Goal: Task Accomplishment & Management: Complete application form

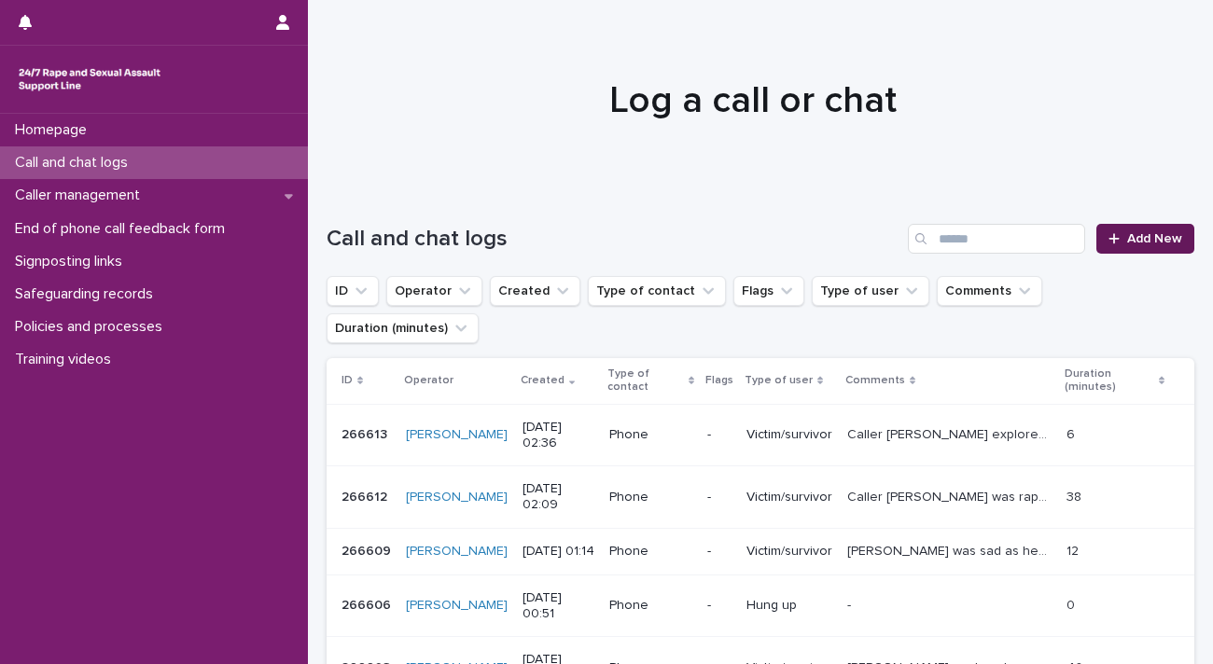
click at [1138, 244] on span "Add New" at bounding box center [1154, 238] width 55 height 13
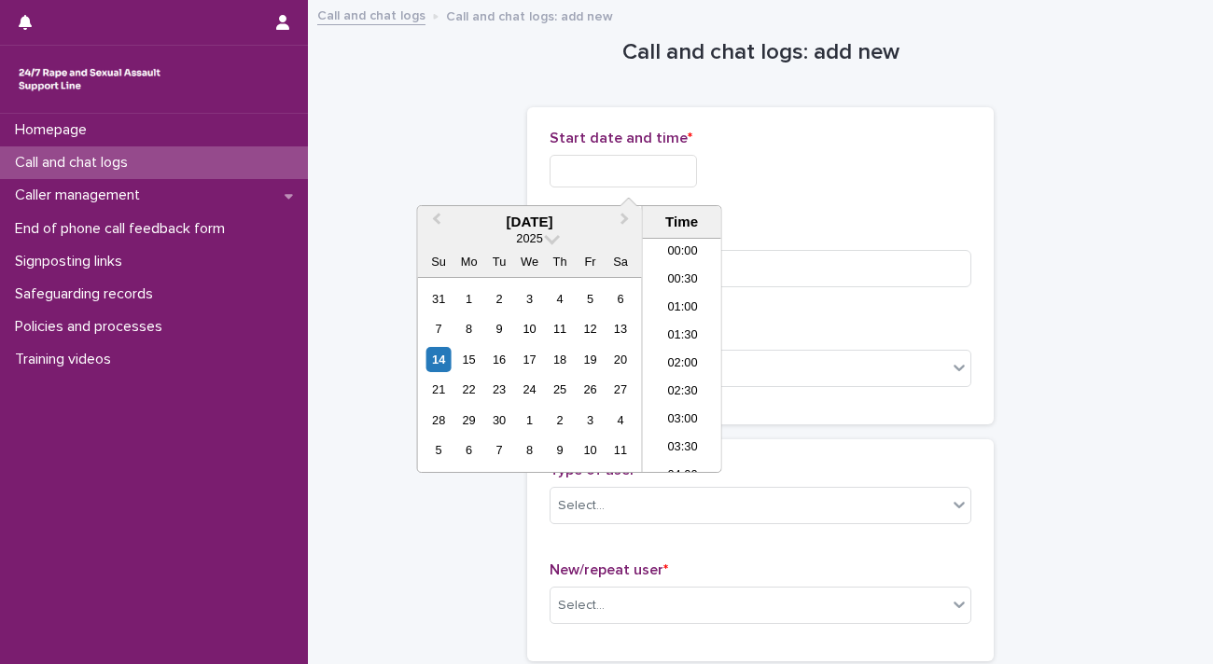
scroll to position [121, 0]
click at [586, 174] on input "text" at bounding box center [623, 171] width 147 height 33
click at [675, 346] on li "04:00" at bounding box center [682, 355] width 79 height 28
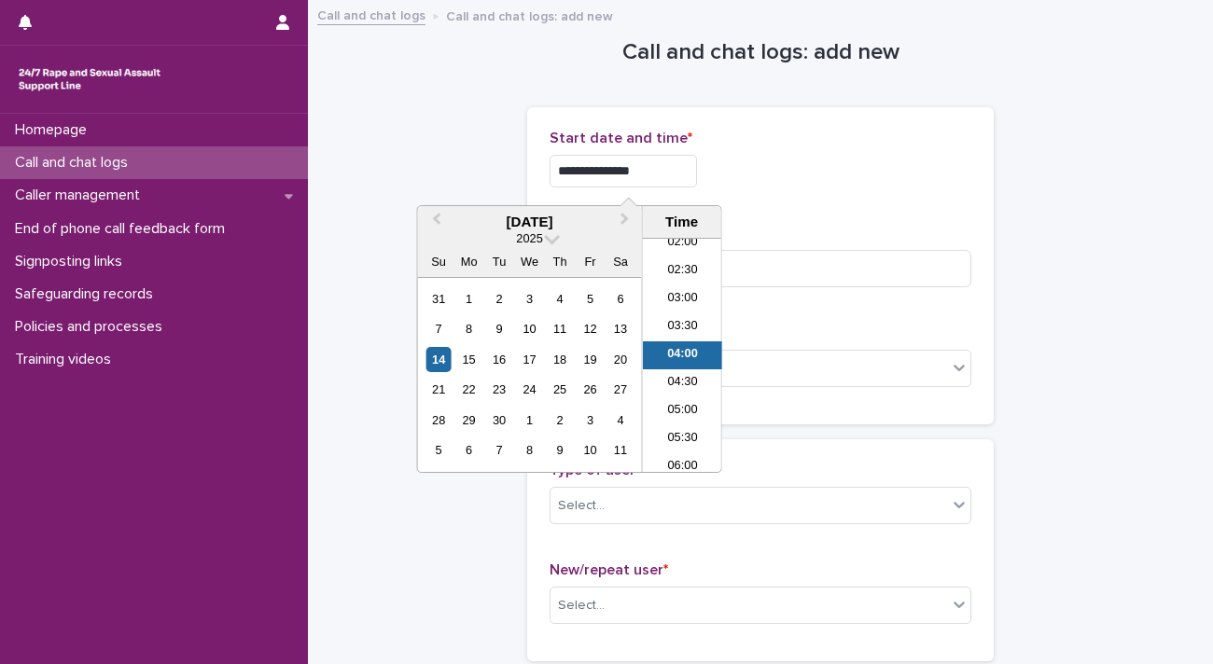
click at [686, 174] on input "**********" at bounding box center [623, 171] width 147 height 33
type input "**********"
click at [786, 260] on input at bounding box center [761, 268] width 422 height 37
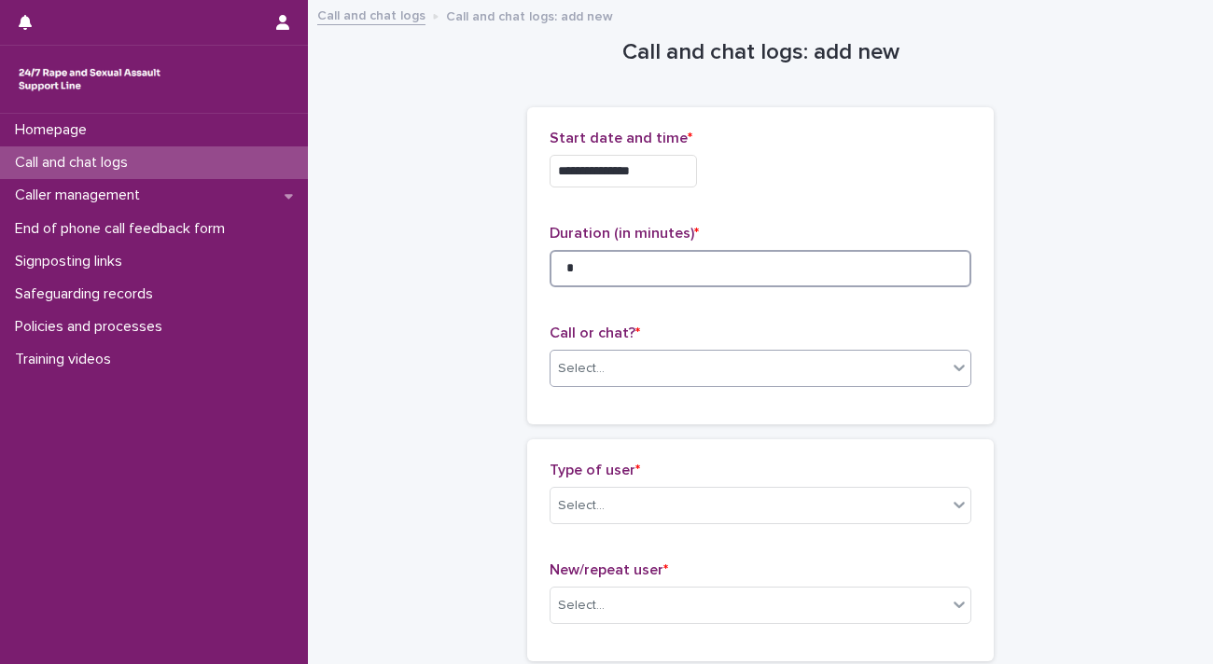
type input "*"
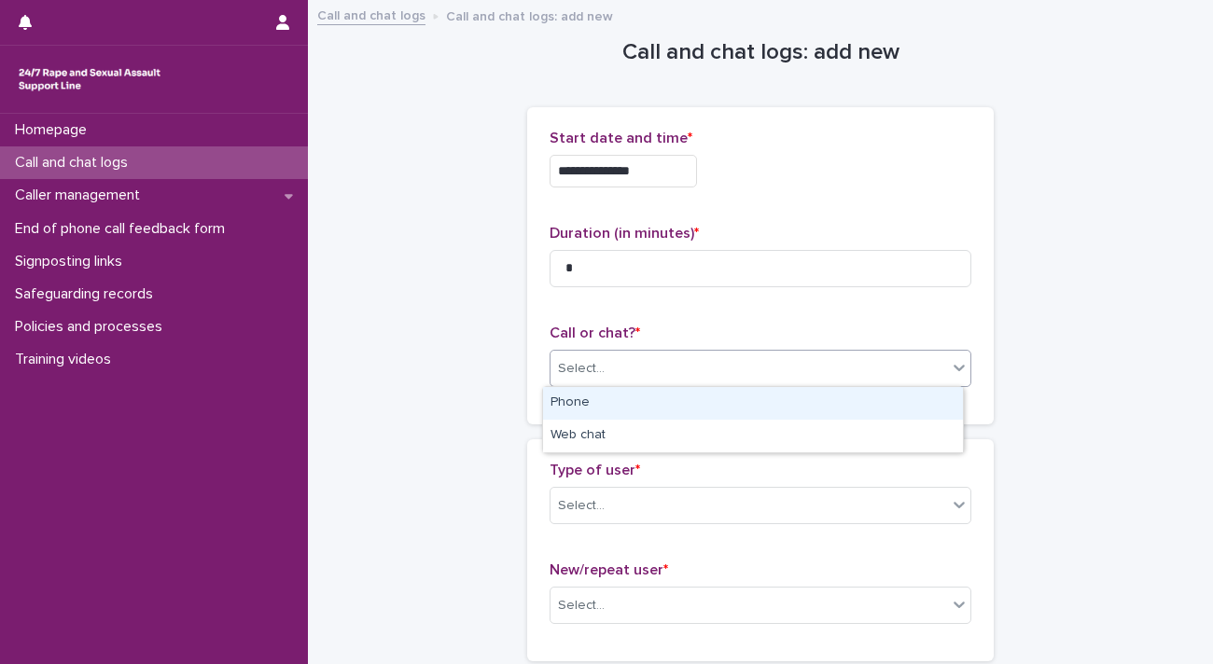
click at [694, 374] on div "Select..." at bounding box center [748, 369] width 397 height 31
click at [684, 389] on div "Phone" at bounding box center [753, 403] width 420 height 33
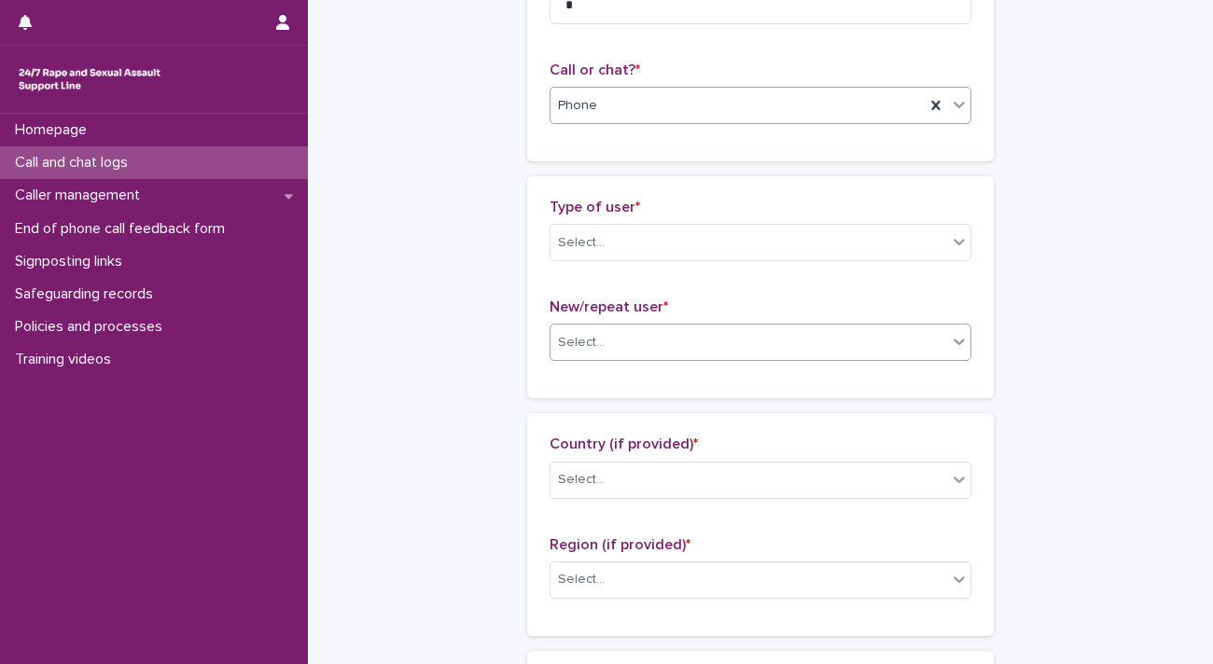
scroll to position [280, 0]
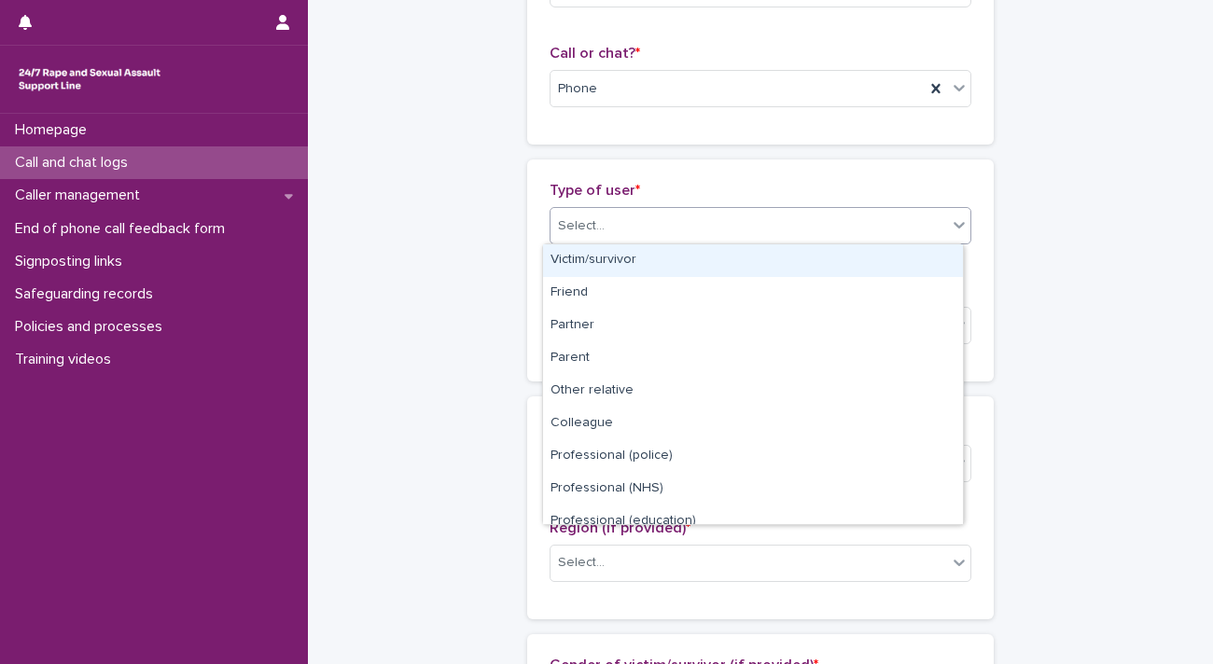
click at [645, 232] on div "Select..." at bounding box center [748, 226] width 397 height 31
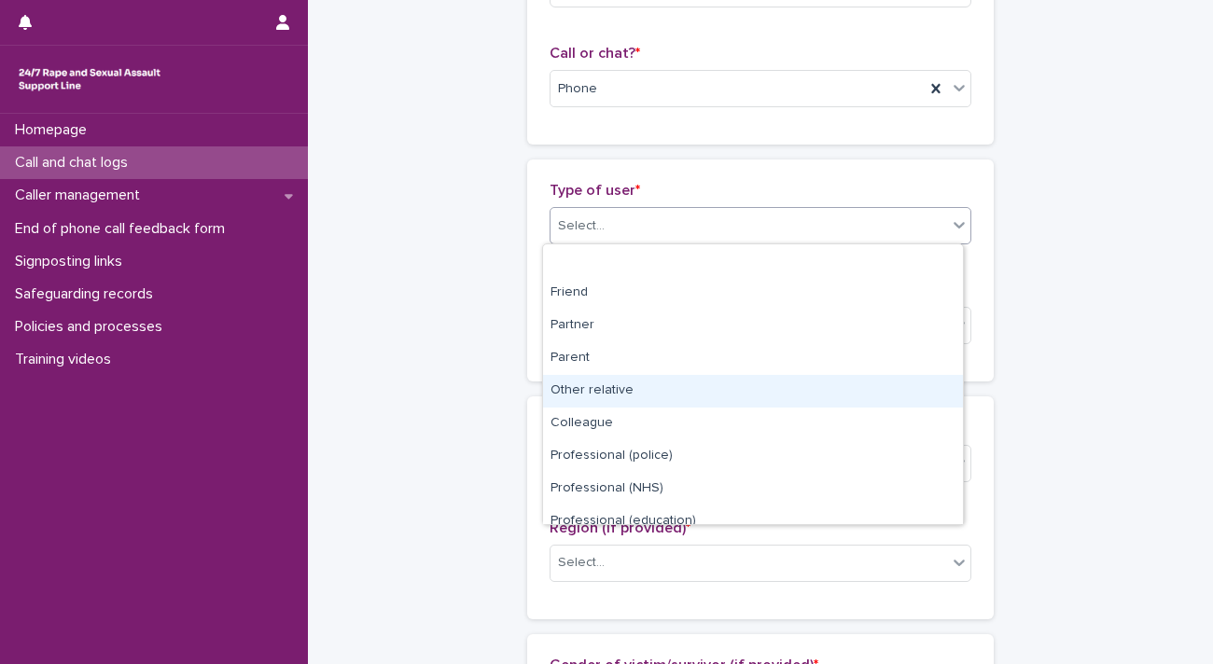
scroll to position [209, 0]
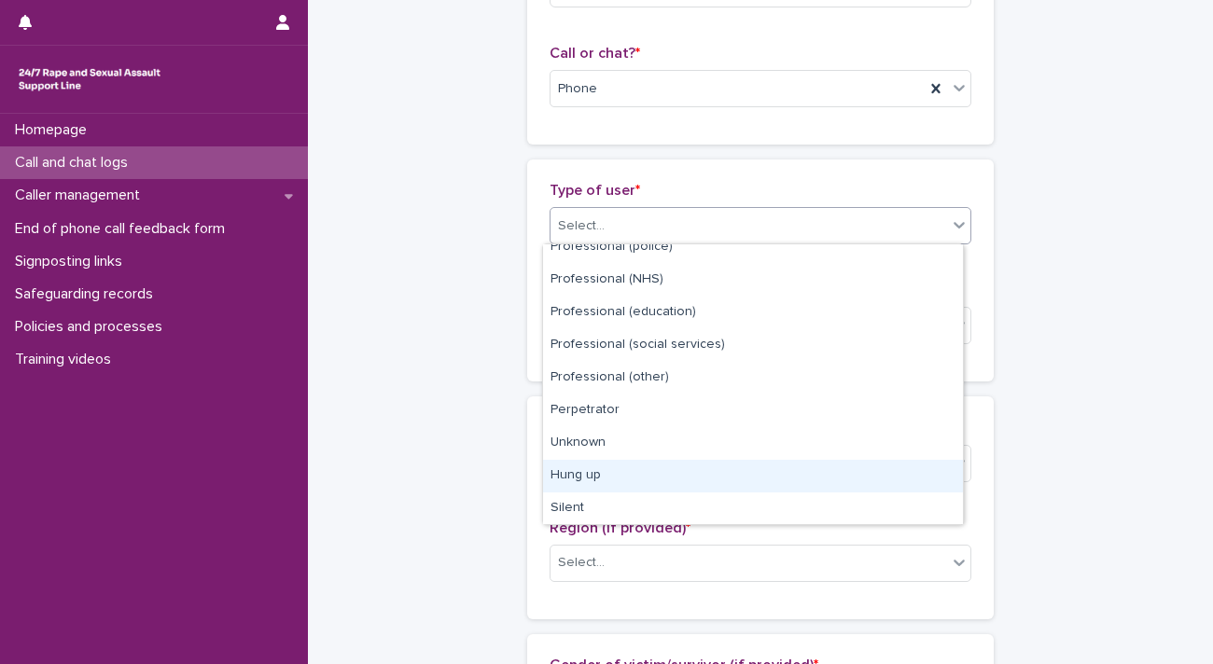
click at [627, 482] on div "Hung up" at bounding box center [753, 476] width 420 height 33
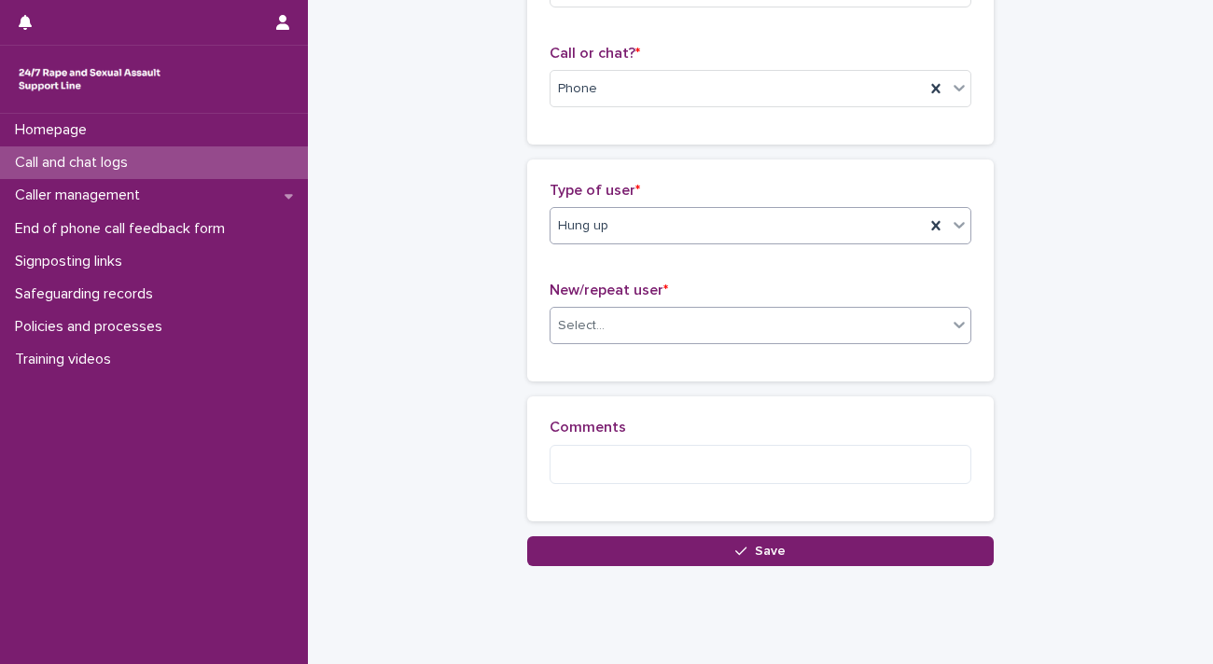
click at [645, 322] on div "Select..." at bounding box center [748, 326] width 397 height 31
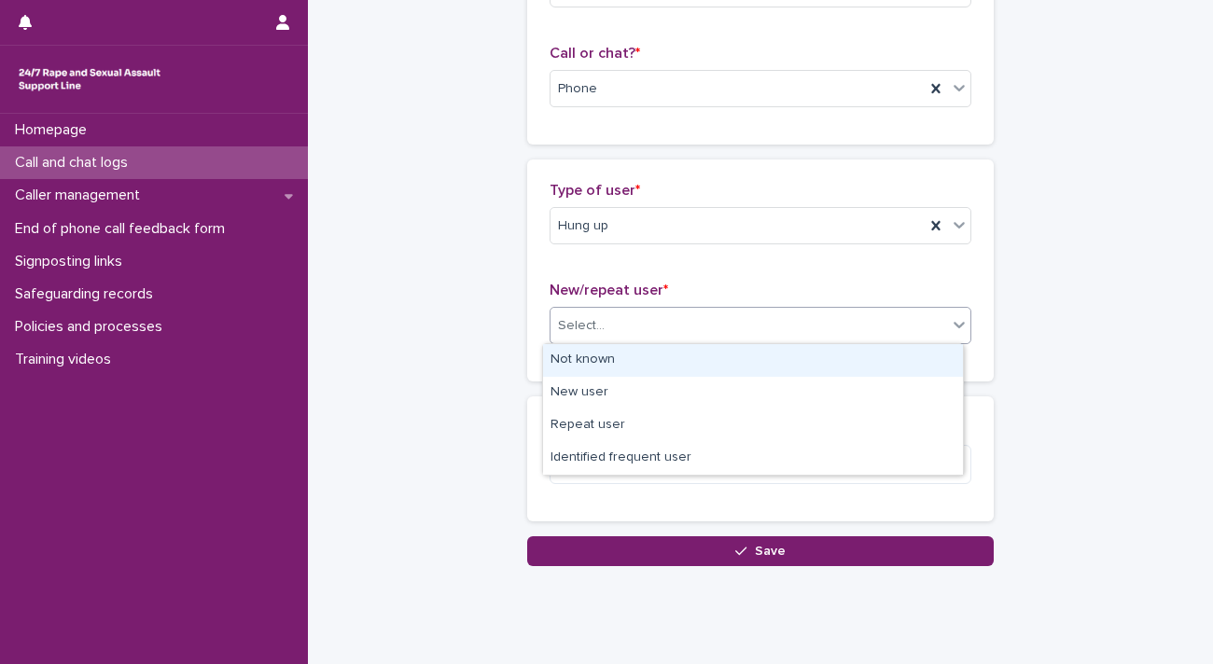
click at [644, 362] on div "Not known" at bounding box center [753, 360] width 420 height 33
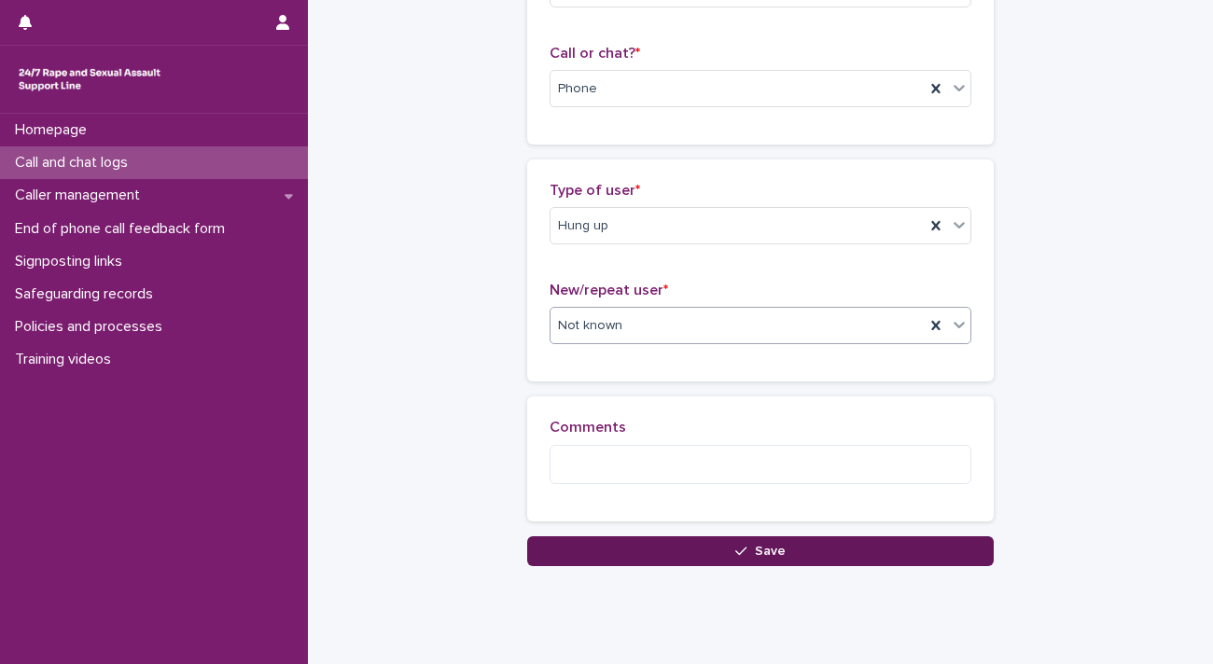
click at [699, 553] on button "Save" at bounding box center [760, 551] width 466 height 30
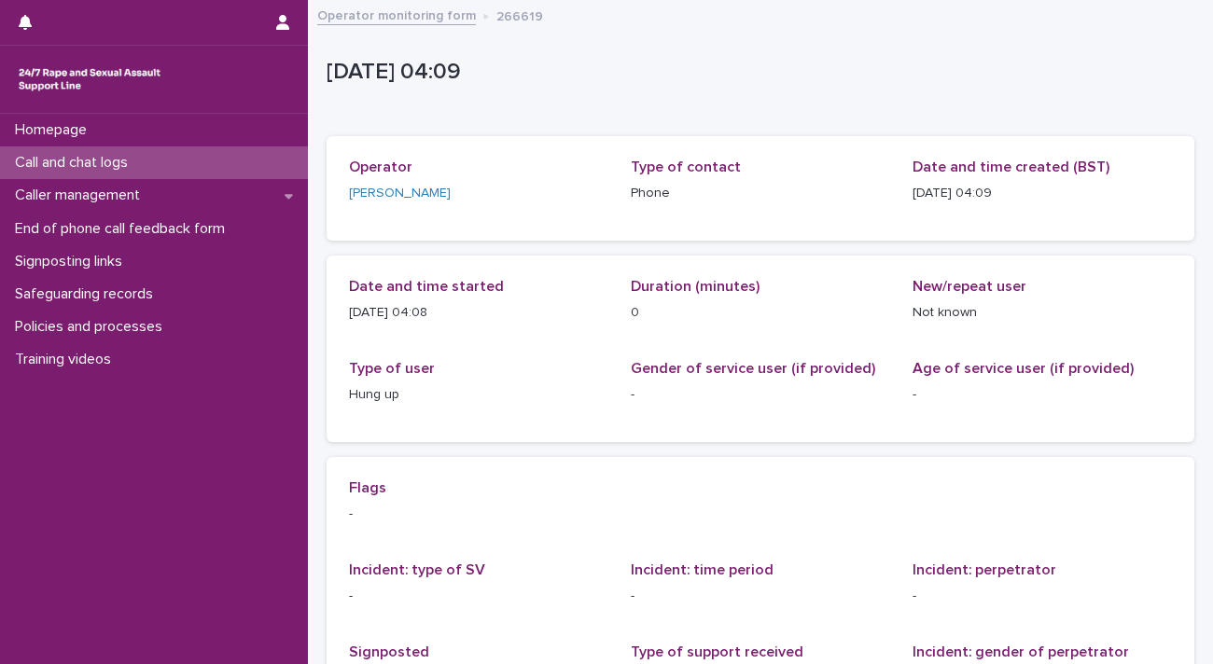
click at [169, 162] on div "Call and chat logs" at bounding box center [154, 162] width 308 height 33
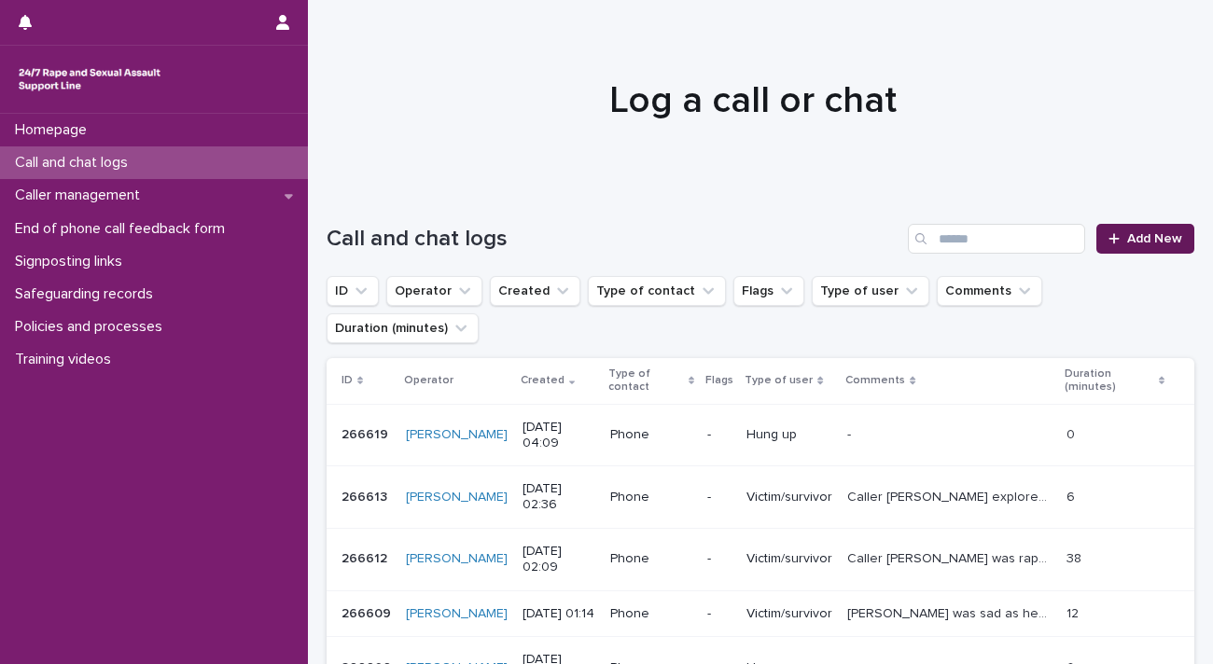
click at [1144, 240] on span "Add New" at bounding box center [1154, 238] width 55 height 13
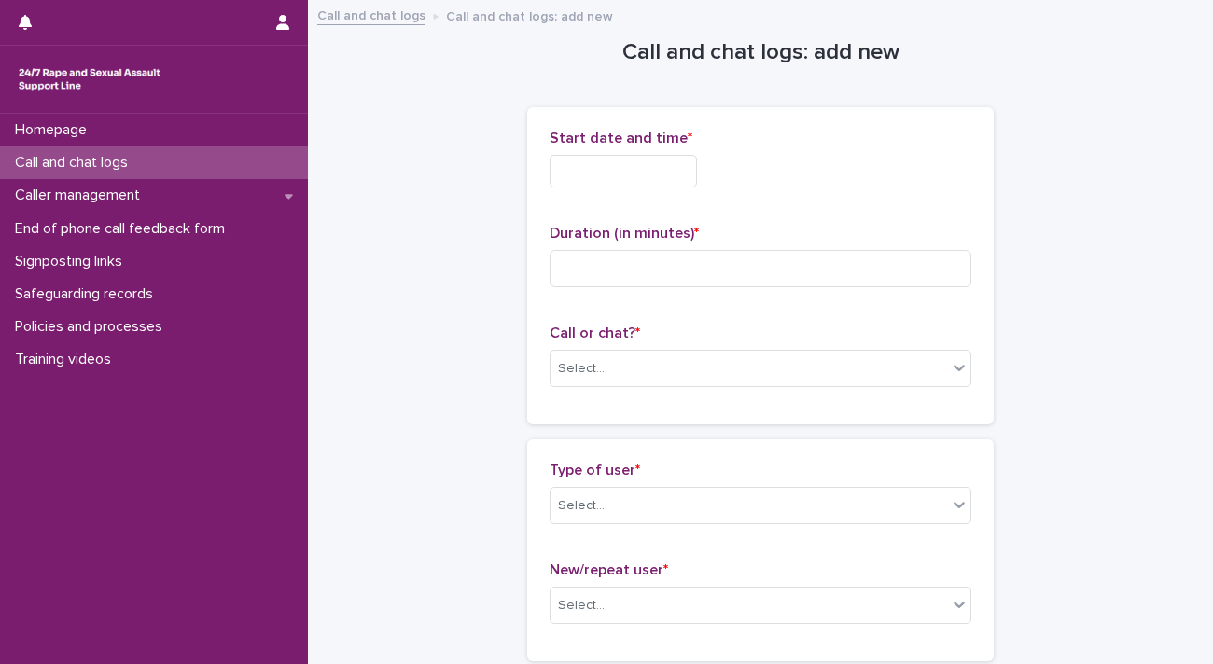
click at [602, 160] on input "text" at bounding box center [623, 171] width 147 height 33
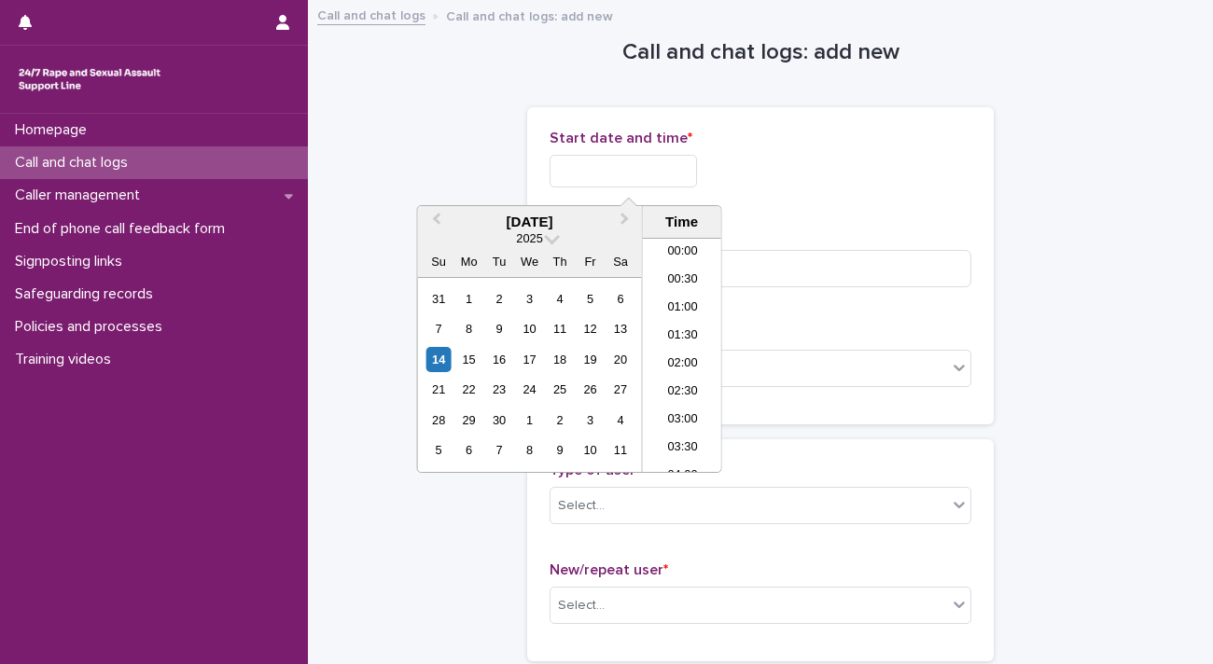
scroll to position [121, 0]
click at [687, 352] on li "04:00" at bounding box center [682, 355] width 79 height 28
click at [690, 161] on input "**********" at bounding box center [623, 171] width 147 height 33
type input "**********"
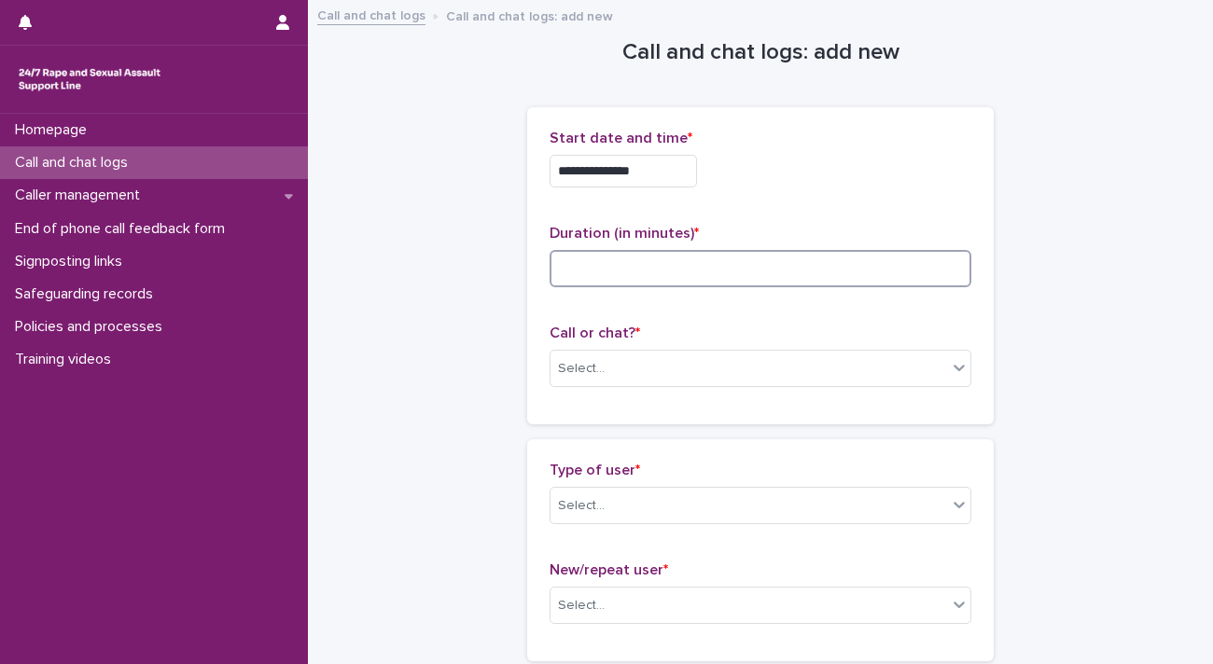
click at [806, 254] on input at bounding box center [761, 268] width 422 height 37
type input "*"
click at [762, 363] on div "Select..." at bounding box center [748, 369] width 397 height 31
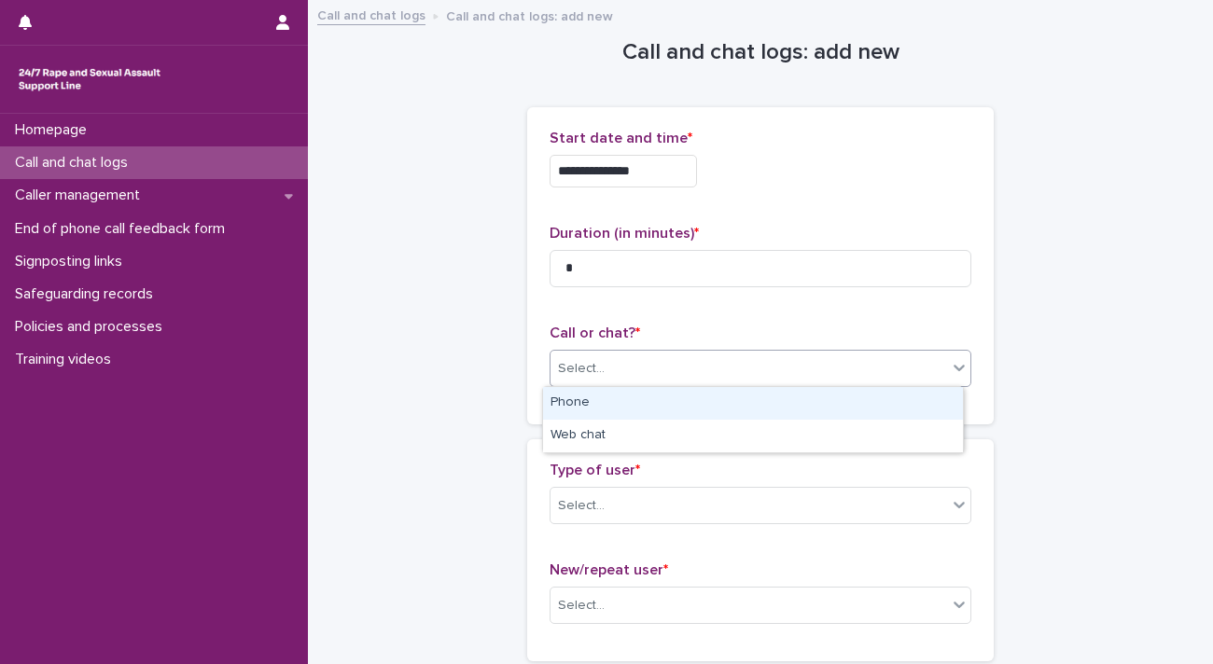
click at [751, 395] on div "Phone" at bounding box center [753, 403] width 420 height 33
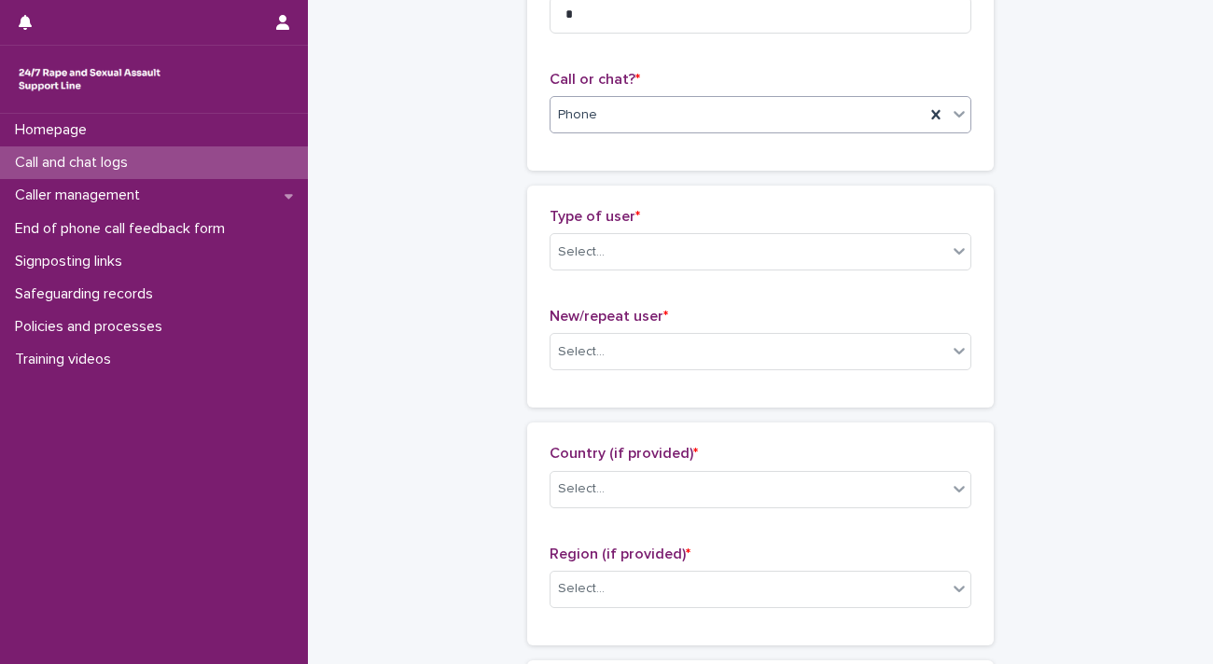
scroll to position [280, 0]
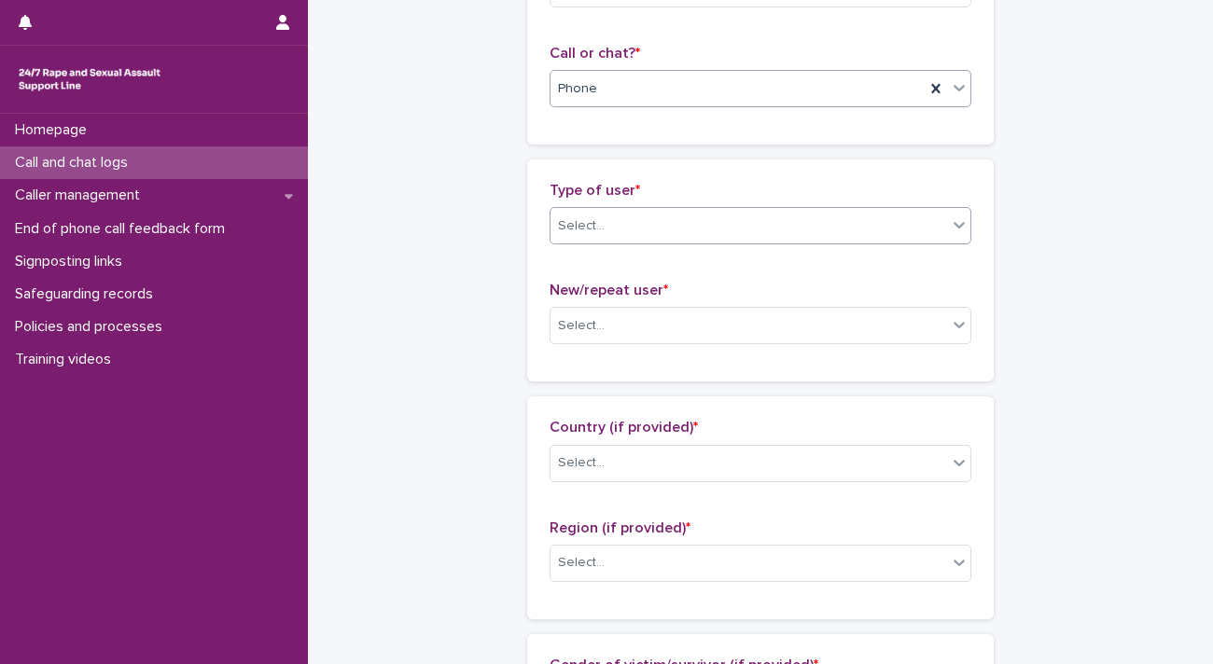
click at [693, 213] on div "Select..." at bounding box center [748, 226] width 397 height 31
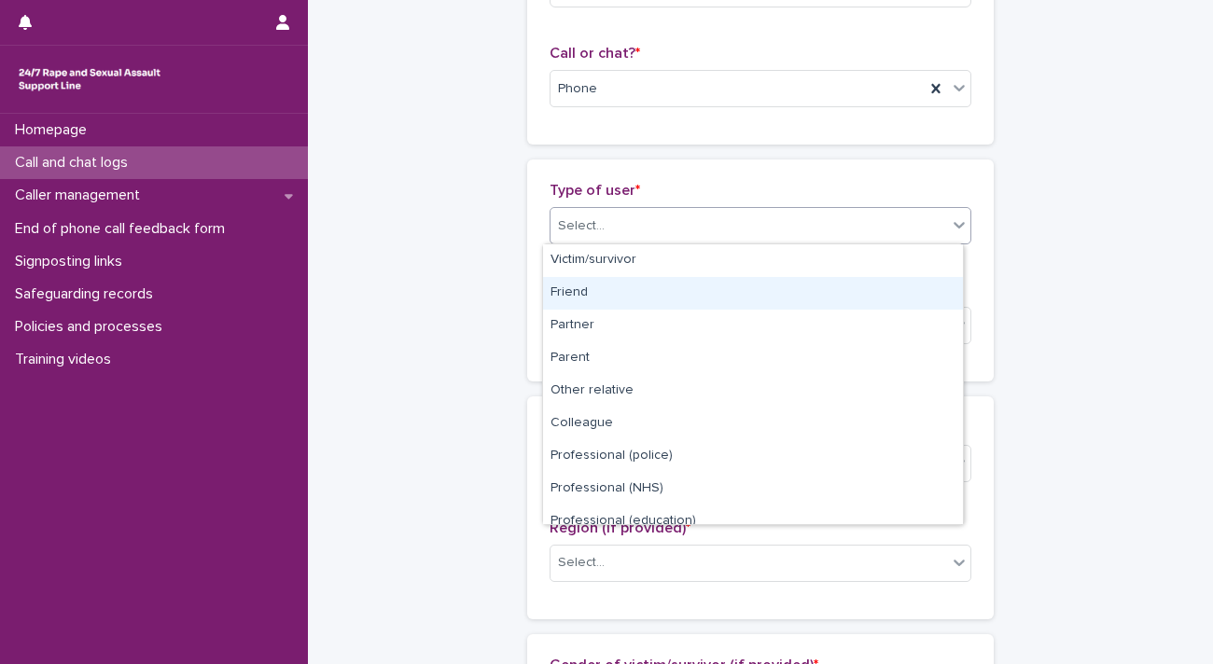
scroll to position [209, 0]
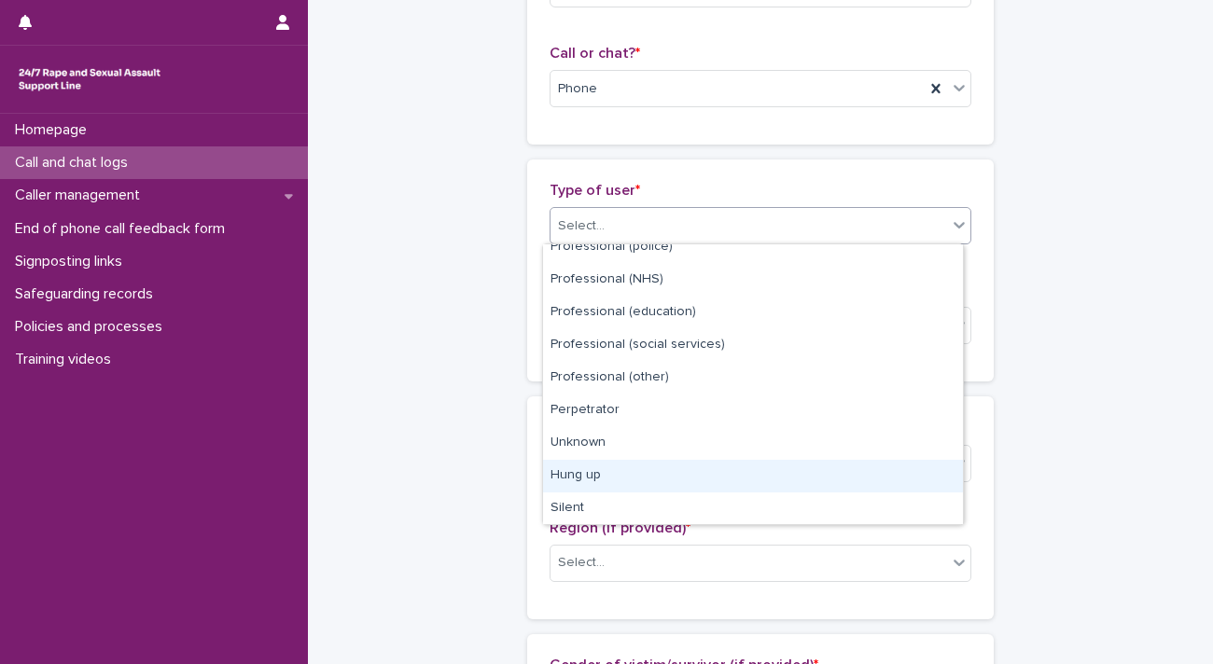
click at [661, 475] on div "Hung up" at bounding box center [753, 476] width 420 height 33
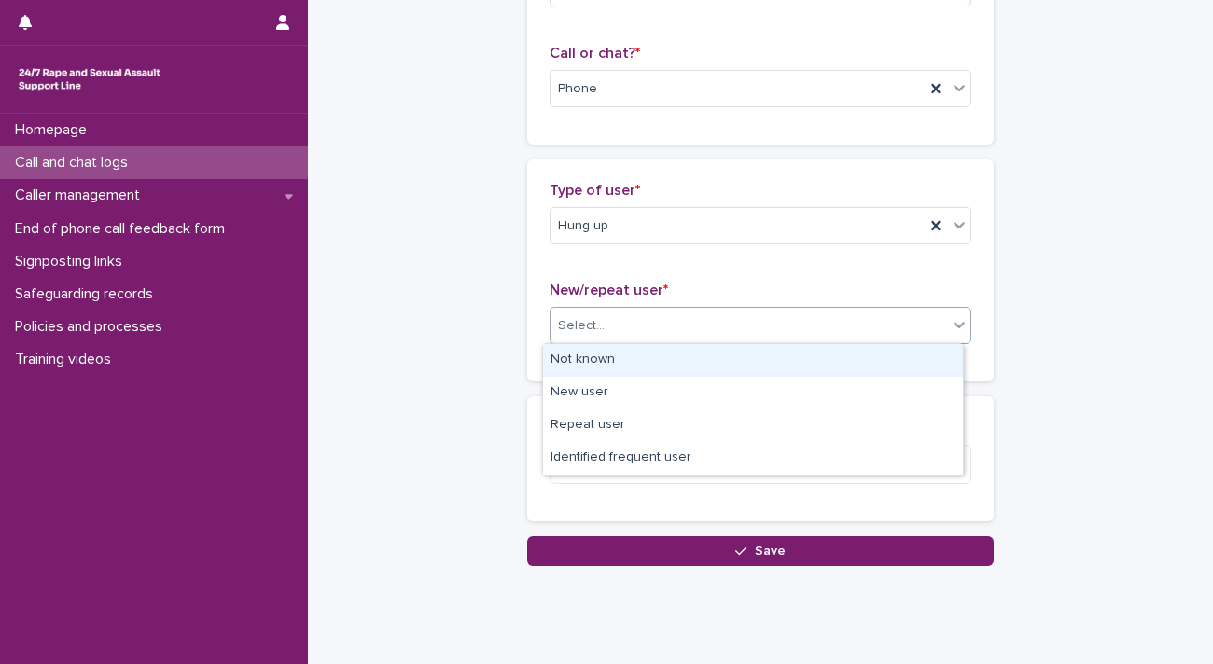
click at [741, 320] on div "Select..." at bounding box center [748, 326] width 397 height 31
click at [742, 350] on div "Not known" at bounding box center [753, 360] width 420 height 33
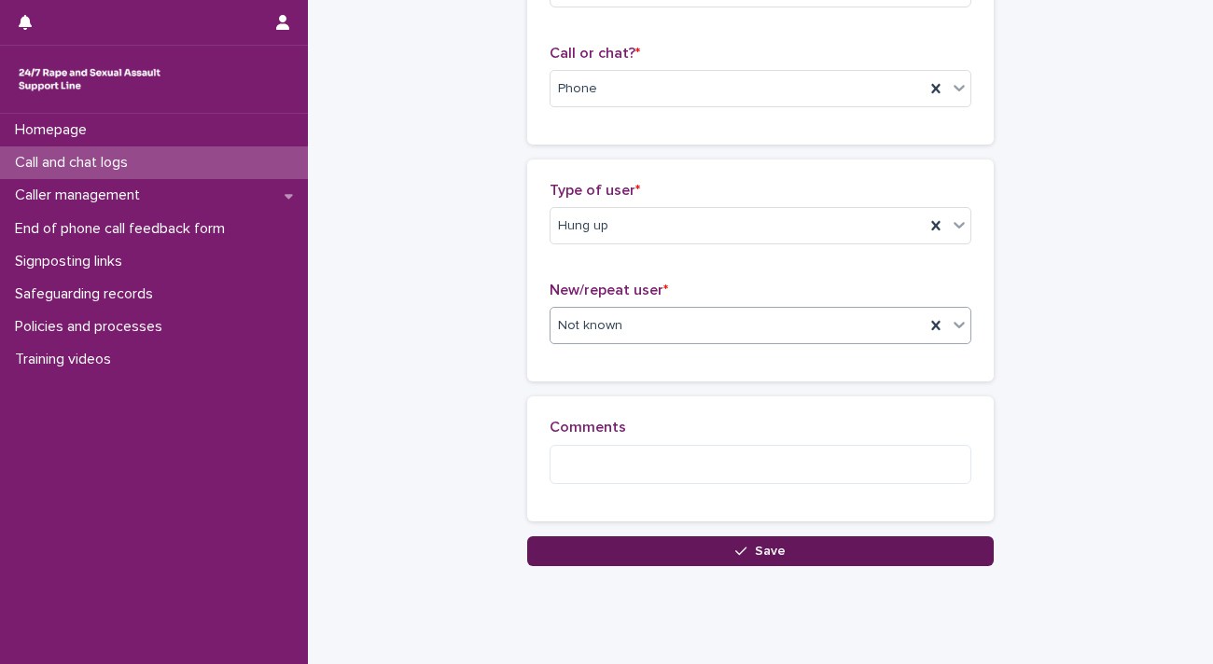
click at [713, 552] on button "Save" at bounding box center [760, 551] width 466 height 30
